Goal: Navigation & Orientation: Find specific page/section

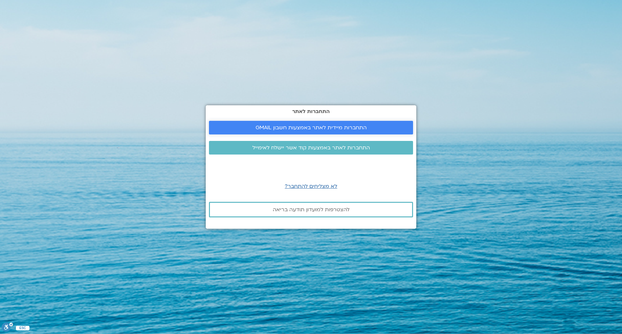
click at [324, 129] on span "התחברות מיידית לאתר באמצעות חשבון GMAIL" at bounding box center [311, 128] width 111 height 6
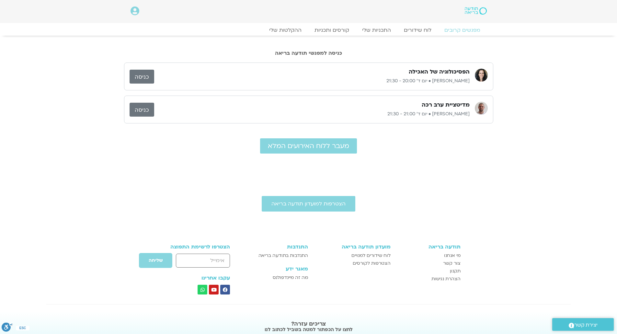
click at [147, 75] on link "כניסה" at bounding box center [142, 77] width 25 height 14
click at [334, 143] on span "מעבר ללוח האירועים המלא" at bounding box center [308, 145] width 81 height 7
